Goal: Transaction & Acquisition: Purchase product/service

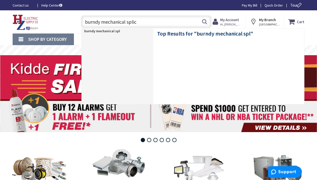
type input "burndy mechanical splice"
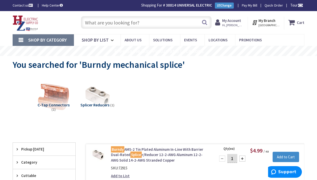
click at [132, 20] on input "text" at bounding box center [146, 22] width 131 height 13
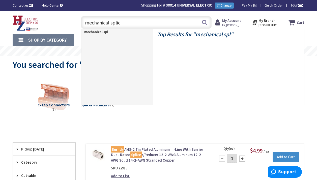
type input "mechanical splice"
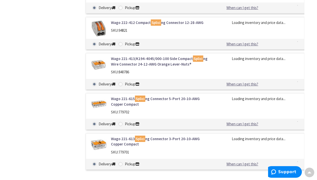
scroll to position [379, 0]
